Goal: Find specific page/section: Find specific page/section

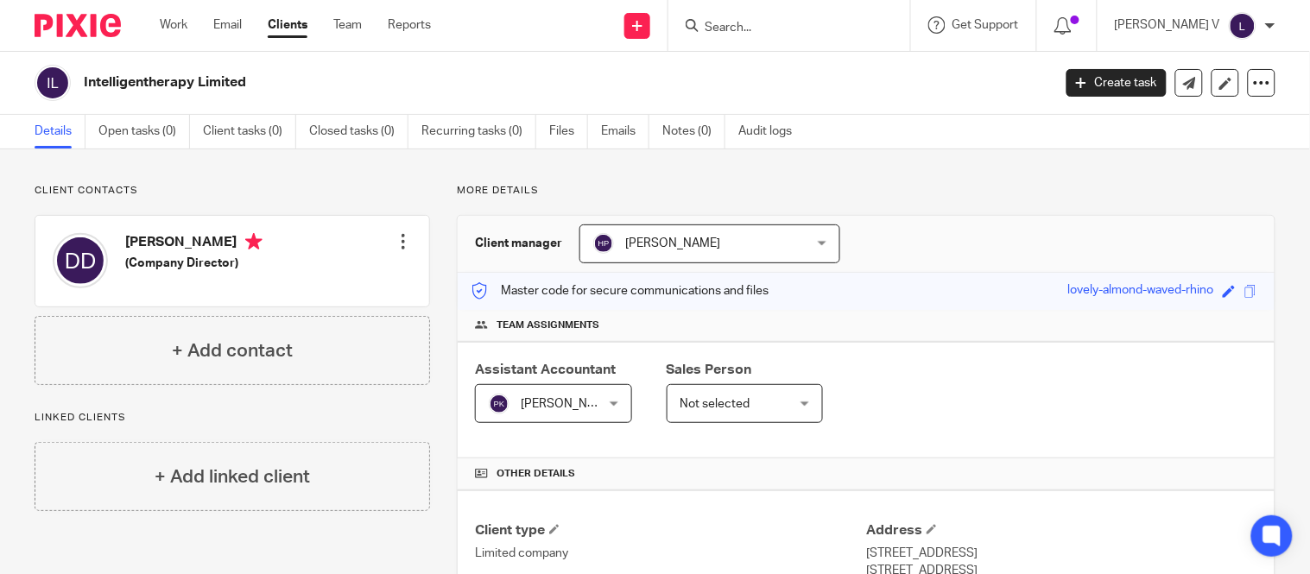
scroll to position [453, 0]
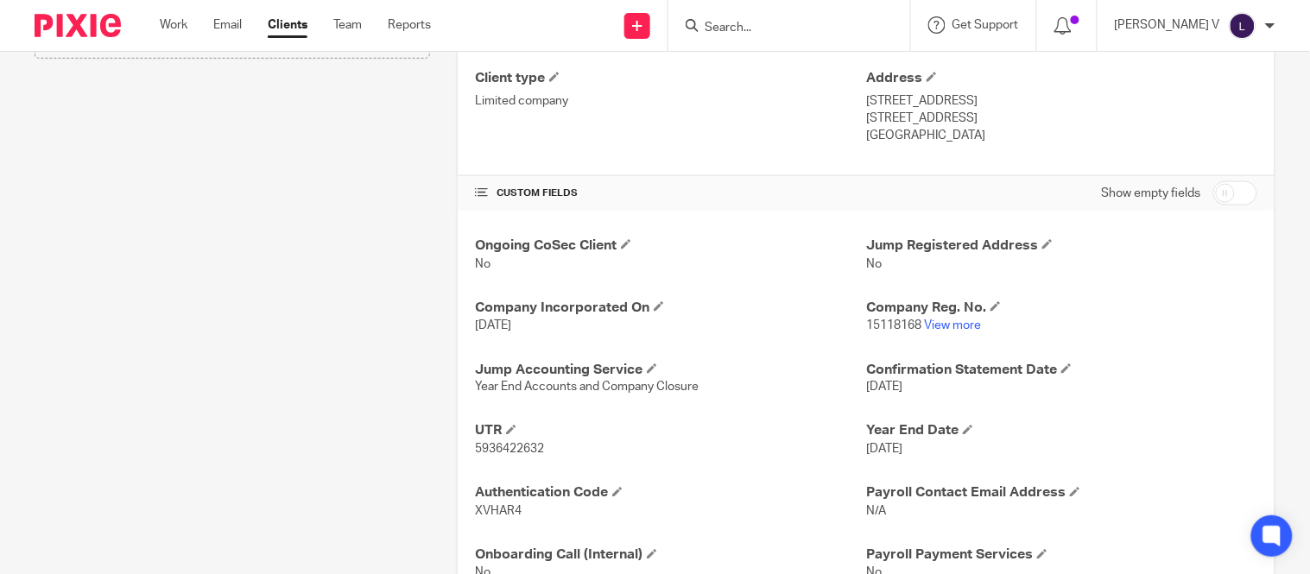
click at [762, 38] on div at bounding box center [790, 25] width 242 height 51
click at [764, 32] on input "Search" at bounding box center [780, 29] width 155 height 16
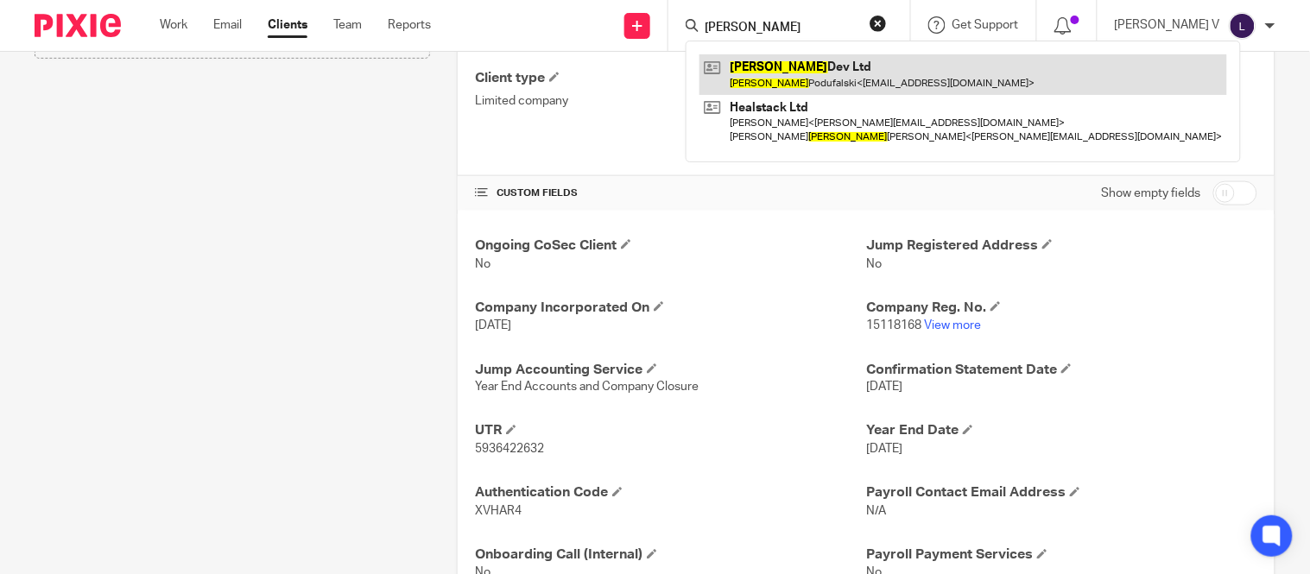
type input "[PERSON_NAME]"
click at [904, 89] on link at bounding box center [964, 74] width 528 height 40
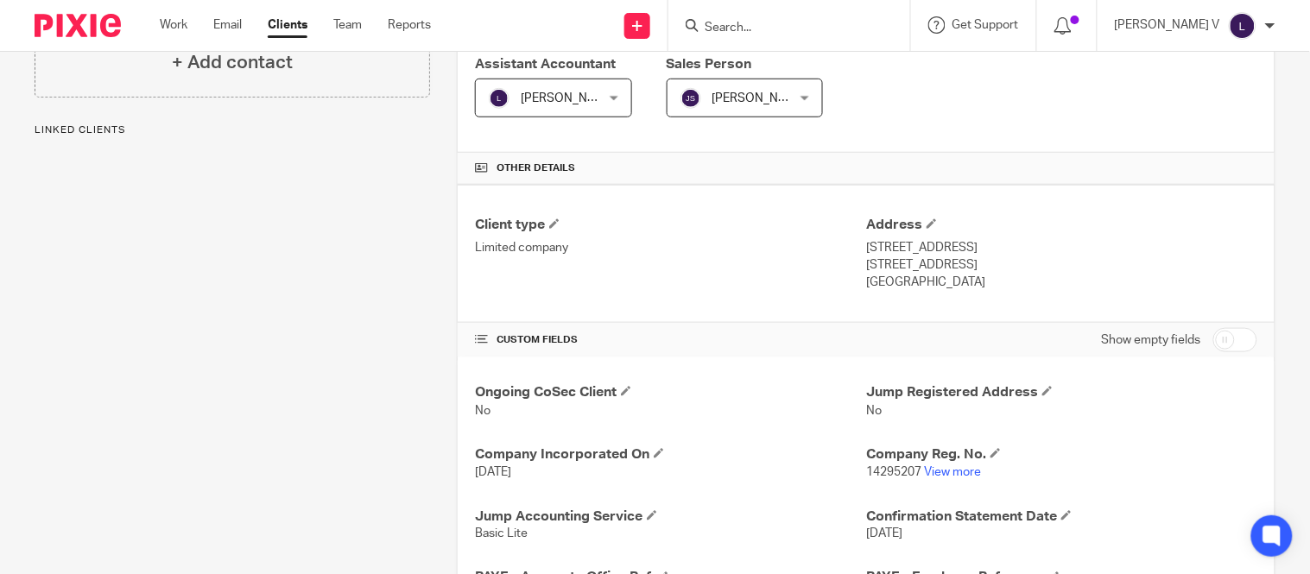
scroll to position [307, 0]
click at [956, 469] on link "View more" at bounding box center [952, 472] width 57 height 12
